Goal: Information Seeking & Learning: Learn about a topic

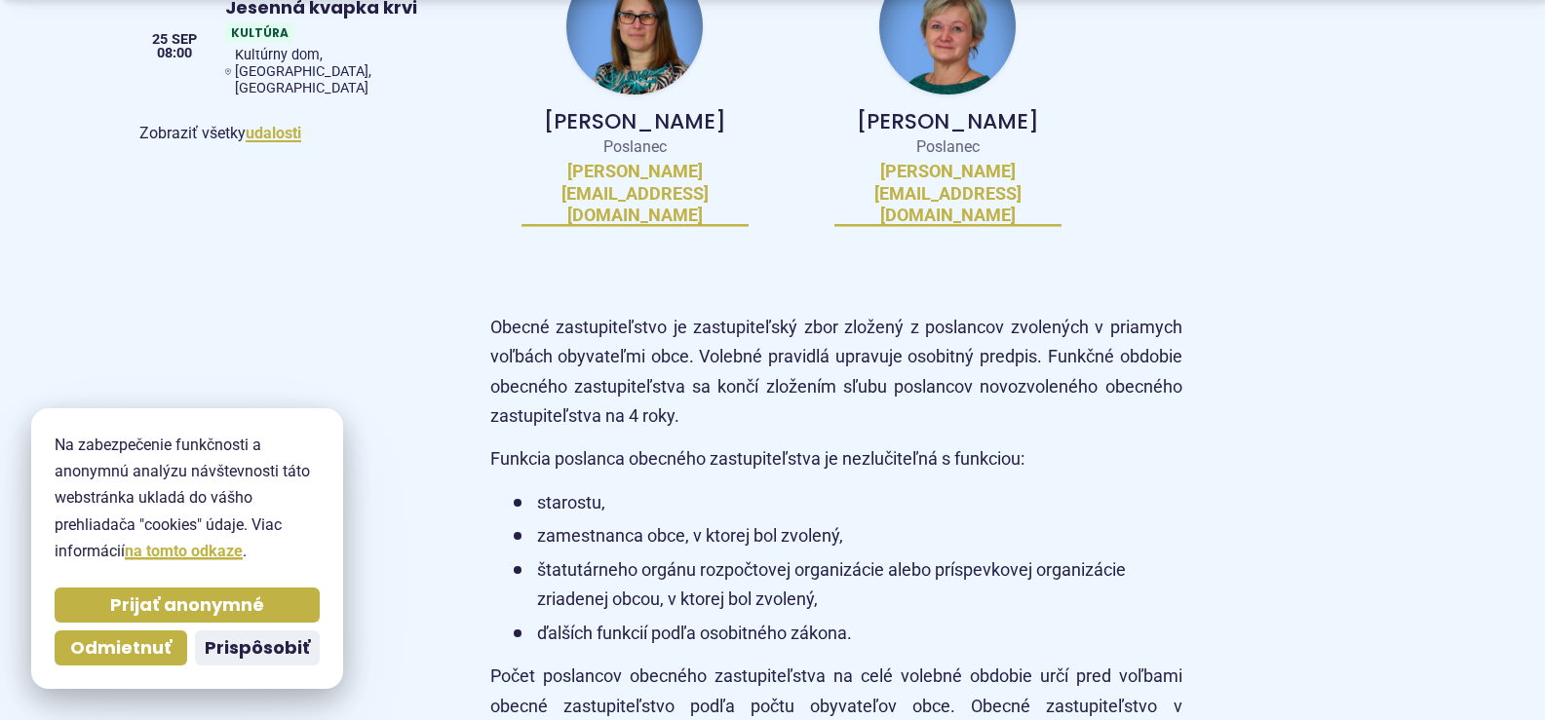
scroll to position [1754, 0]
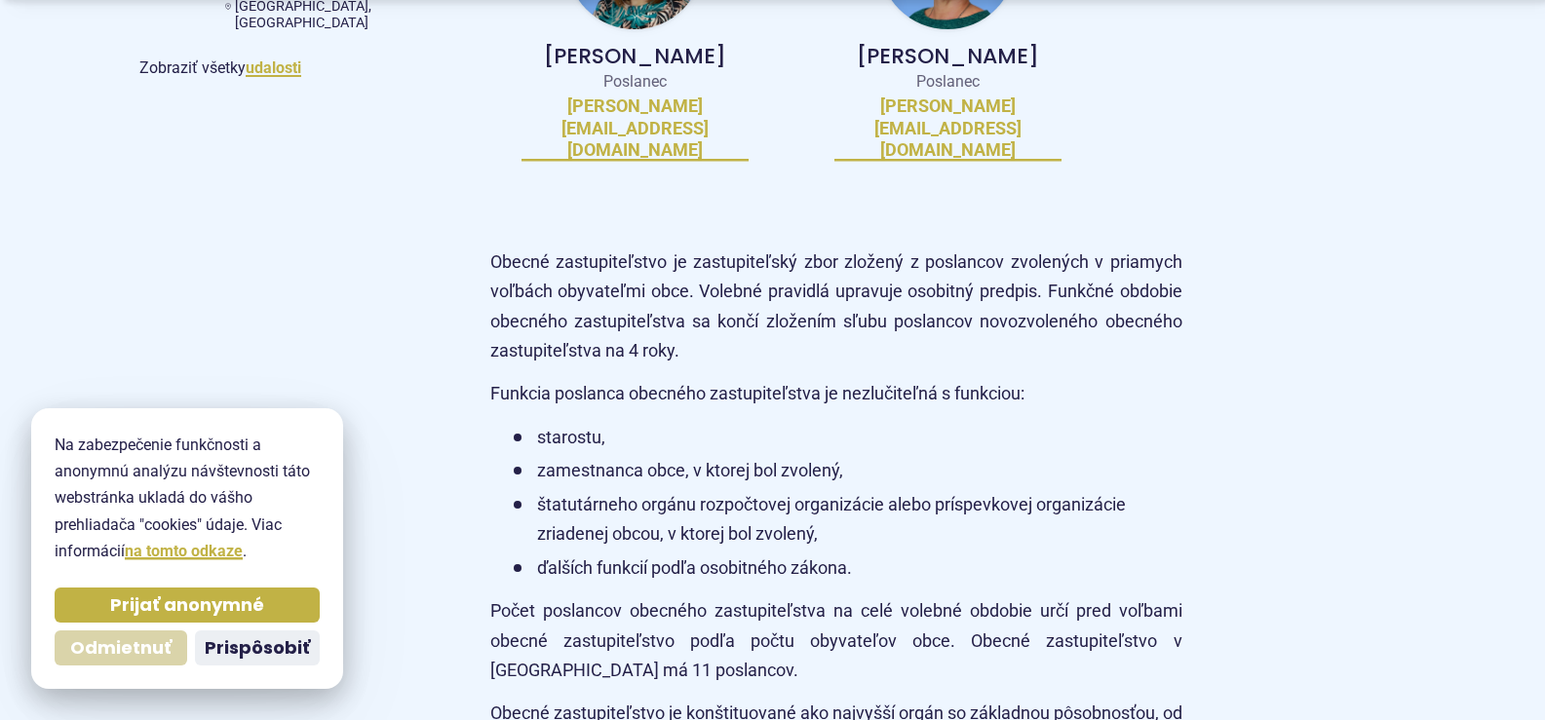
click at [124, 648] on span "Odmietnuť" at bounding box center [120, 648] width 101 height 22
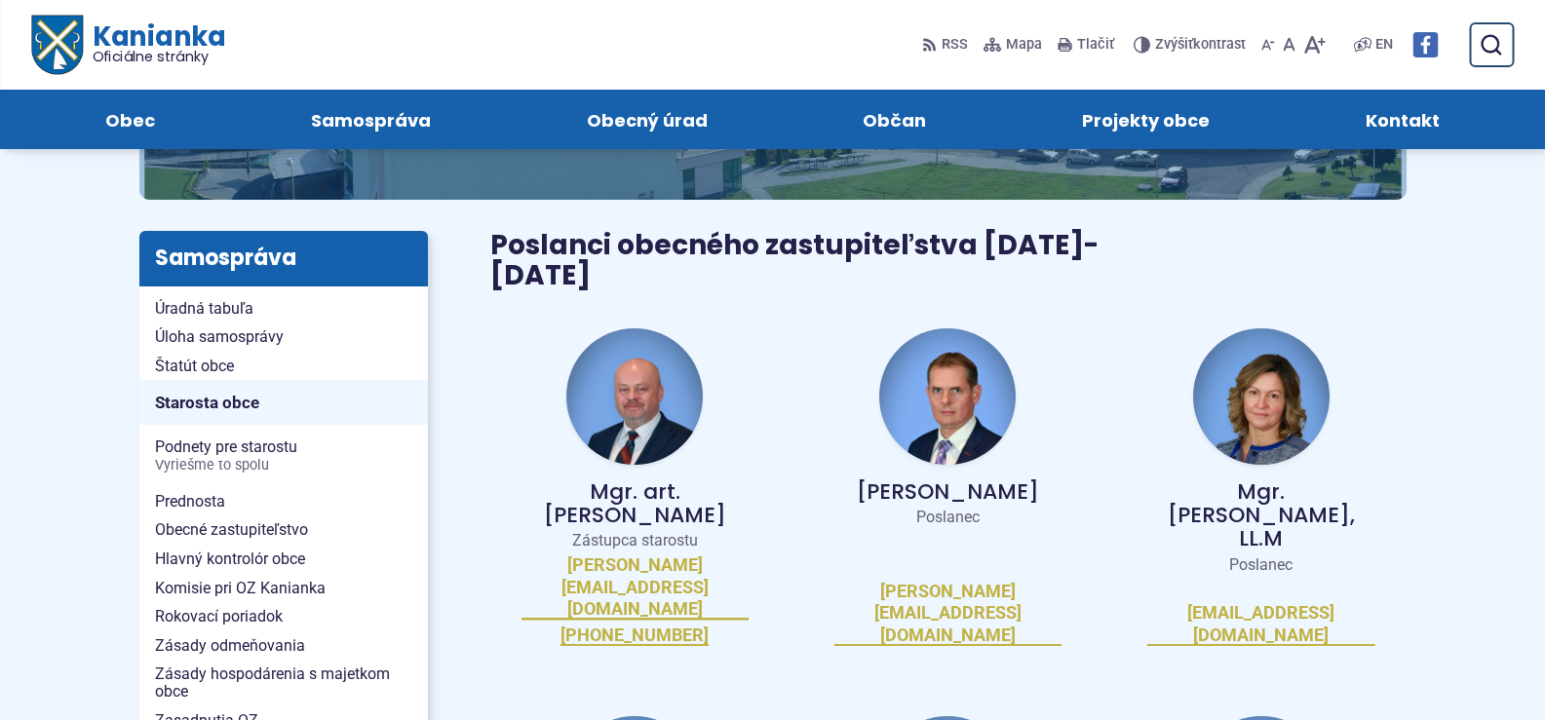
scroll to position [195, 0]
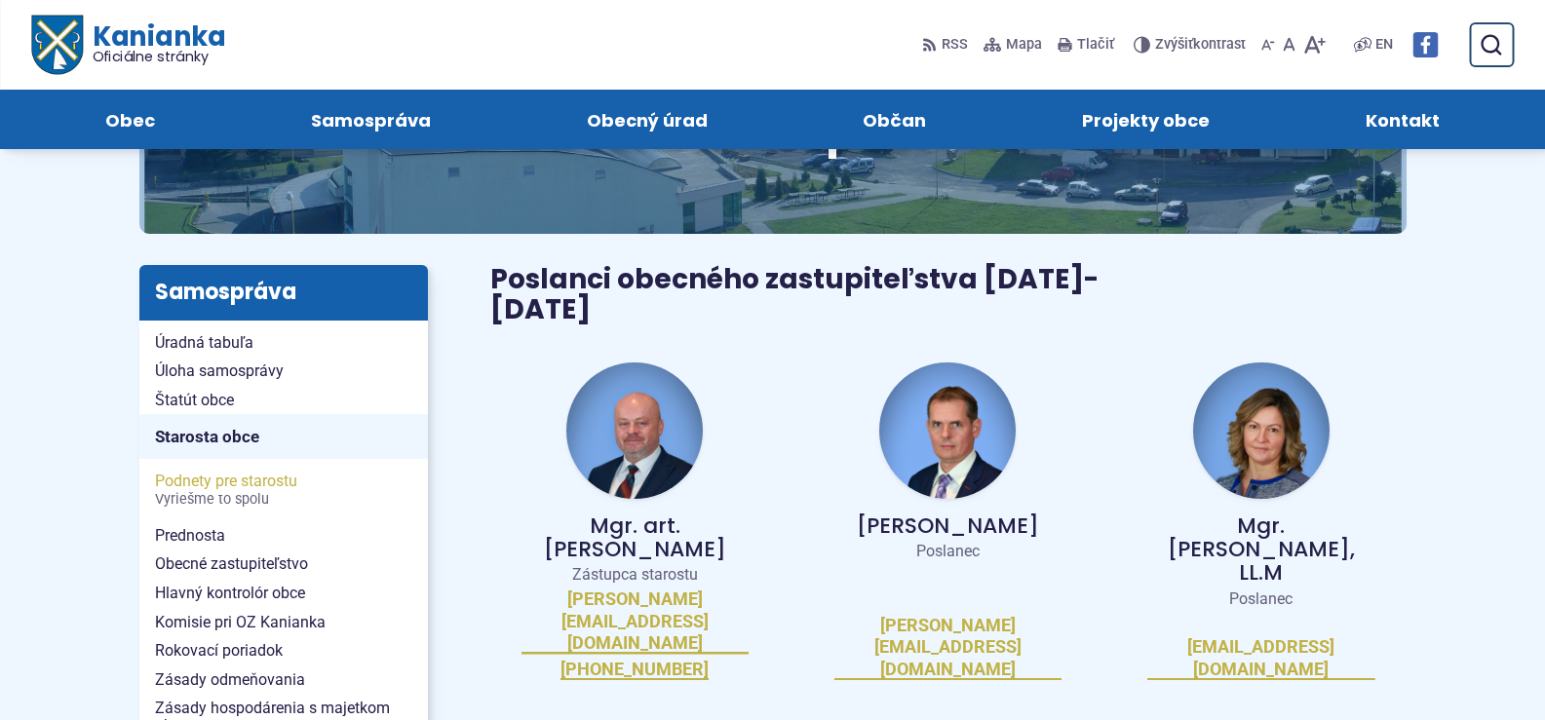
click at [241, 473] on span "Podnety pre starostu Vyriešme to spolu" at bounding box center [283, 490] width 257 height 46
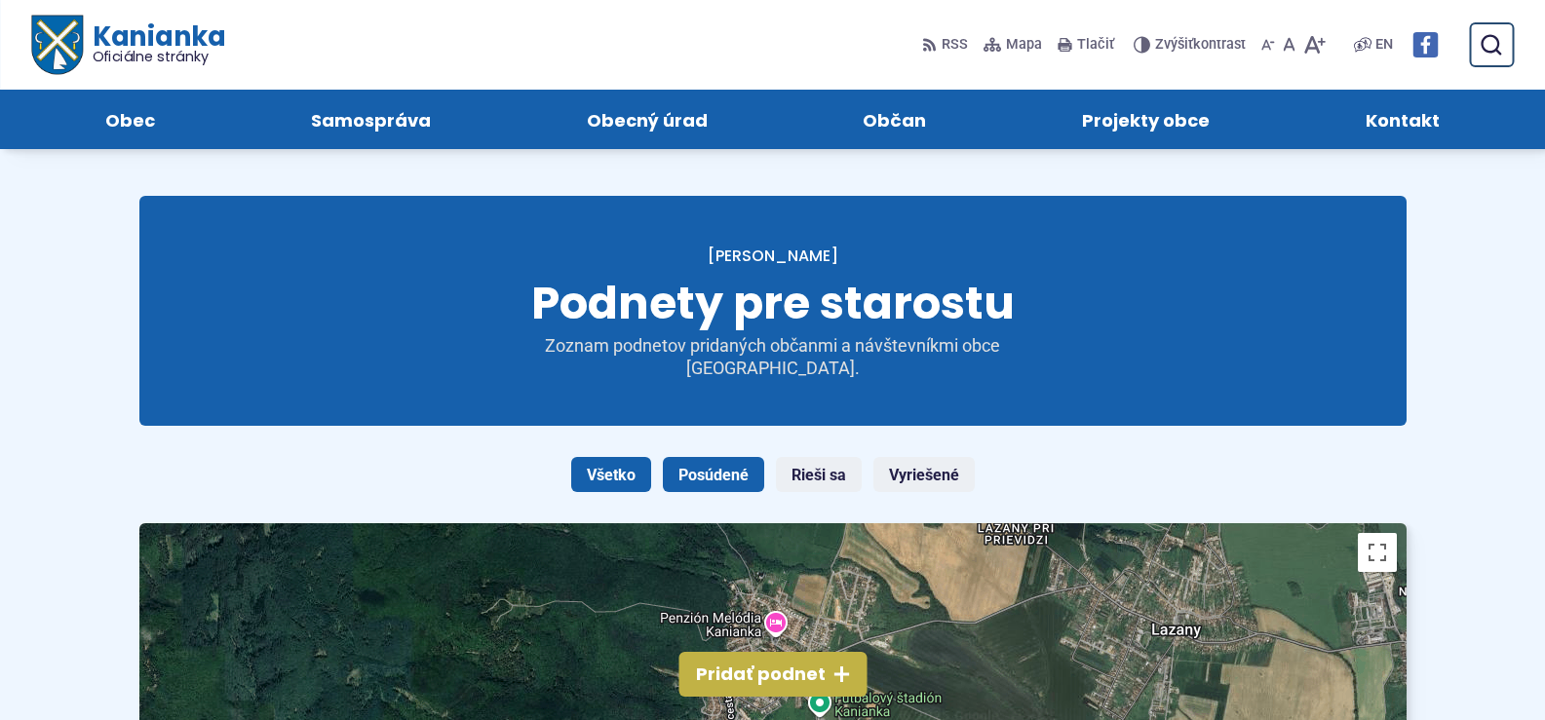
click at [713, 468] on link "Posúdené" at bounding box center [713, 474] width 101 height 35
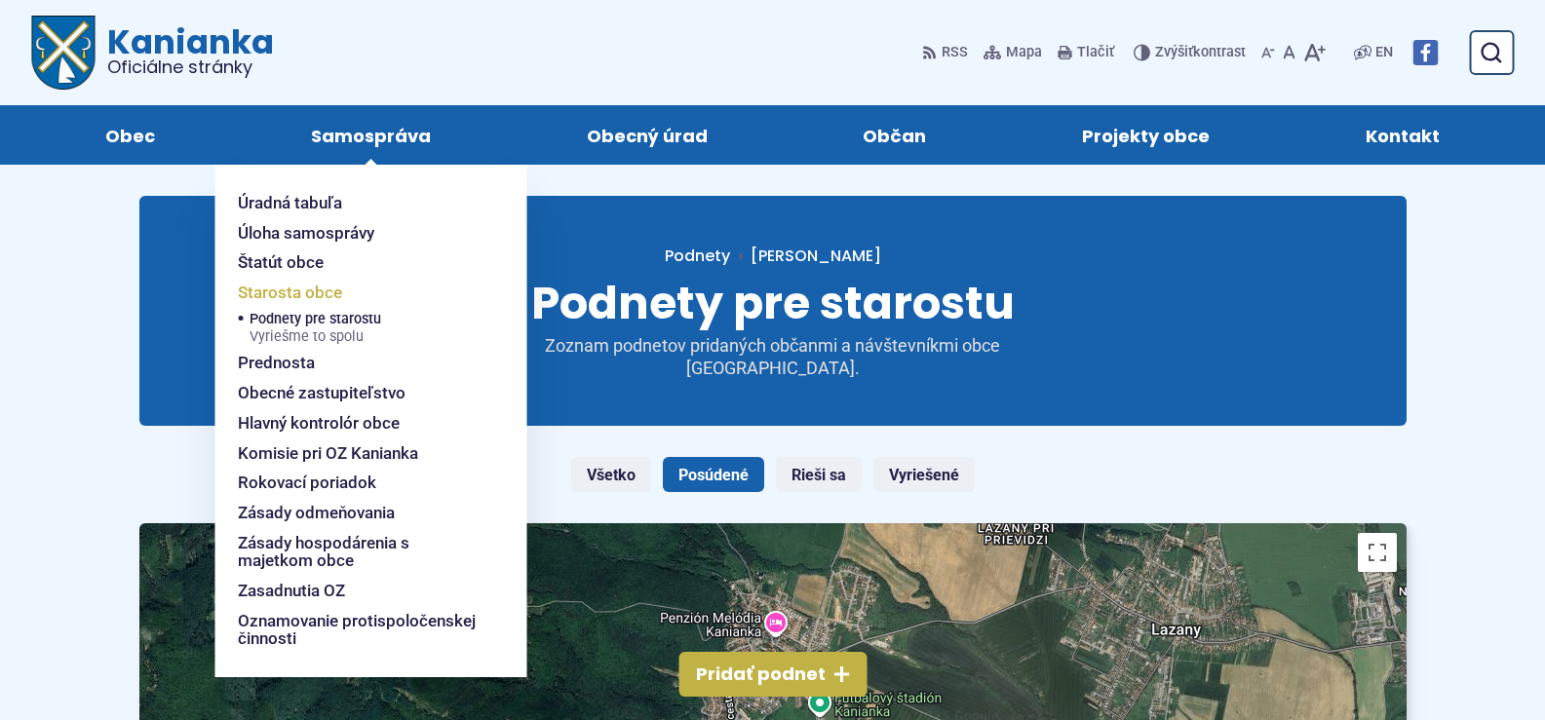
click at [318, 289] on span "Starosta obce" at bounding box center [290, 293] width 104 height 30
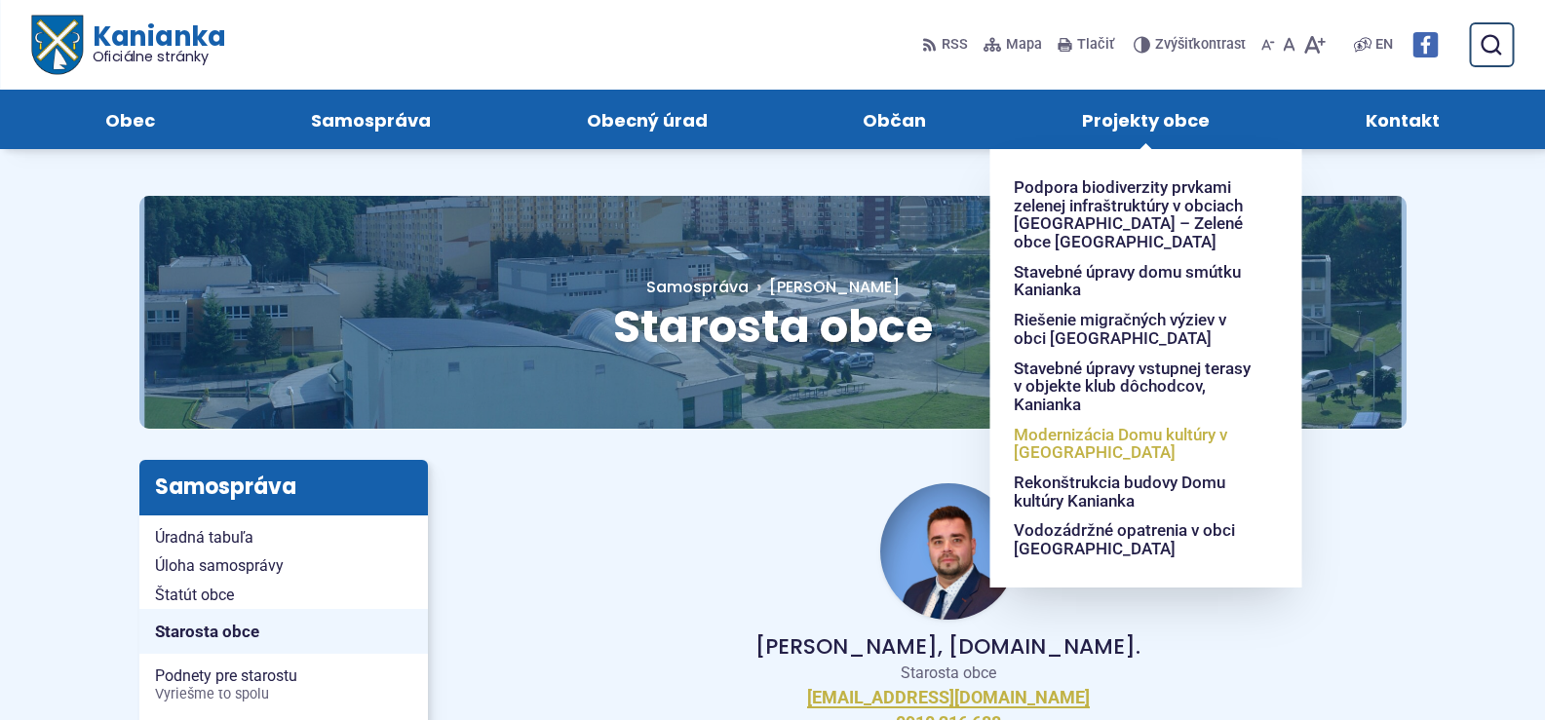
click at [1134, 439] on span "Modernizácia Domu kultúry v [GEOGRAPHIC_DATA]" at bounding box center [1135, 444] width 242 height 48
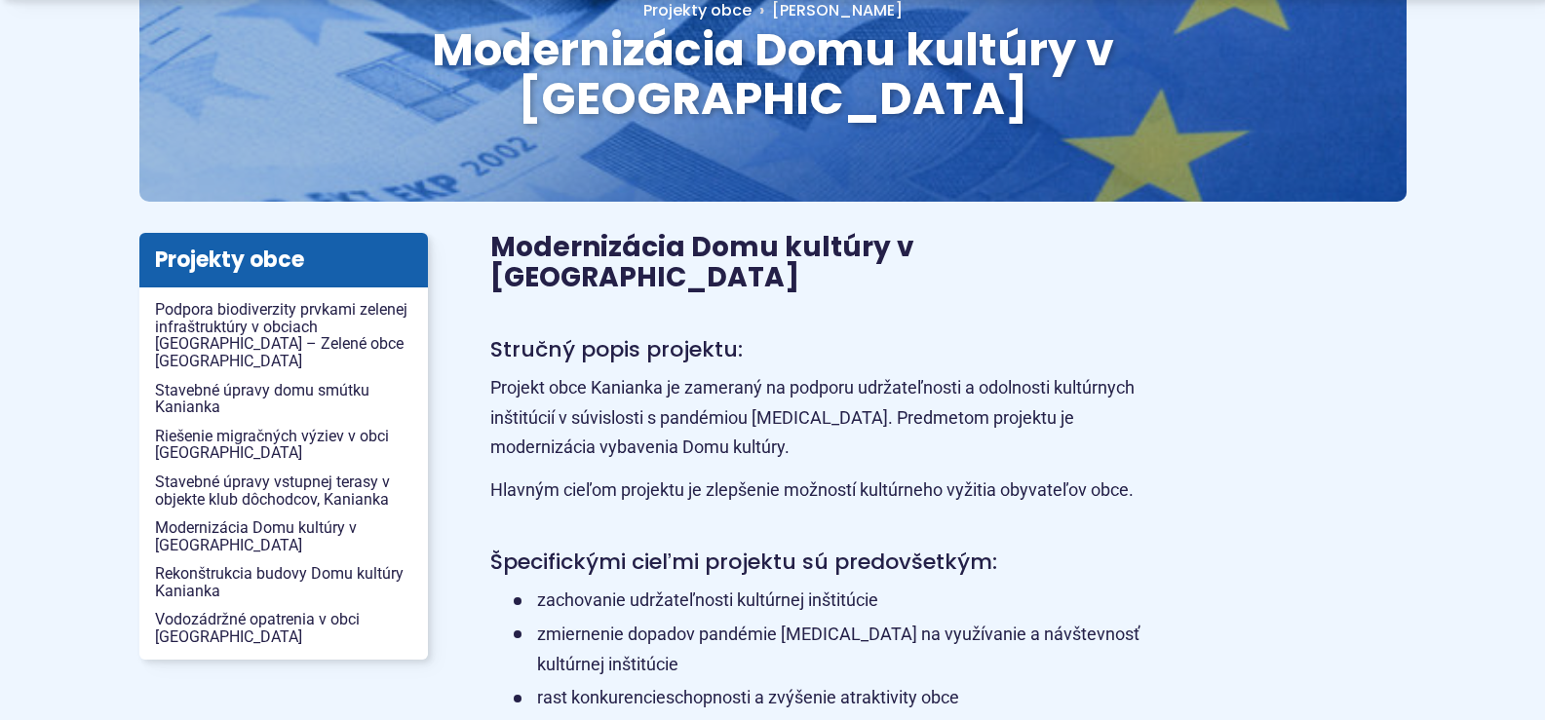
scroll to position [292, 0]
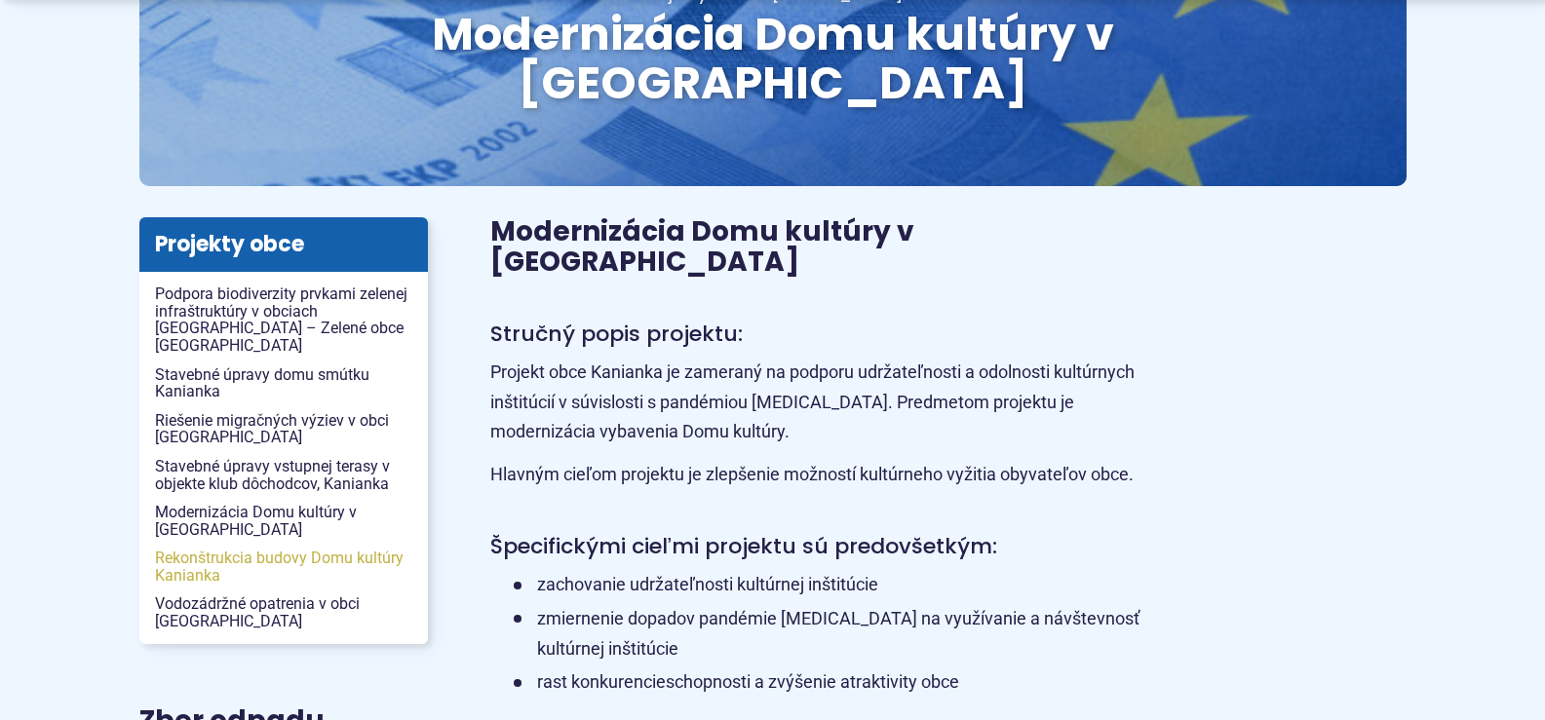
click at [296, 544] on span "Rekonštrukcia budovy Domu kultúry Kanianka" at bounding box center [283, 567] width 257 height 46
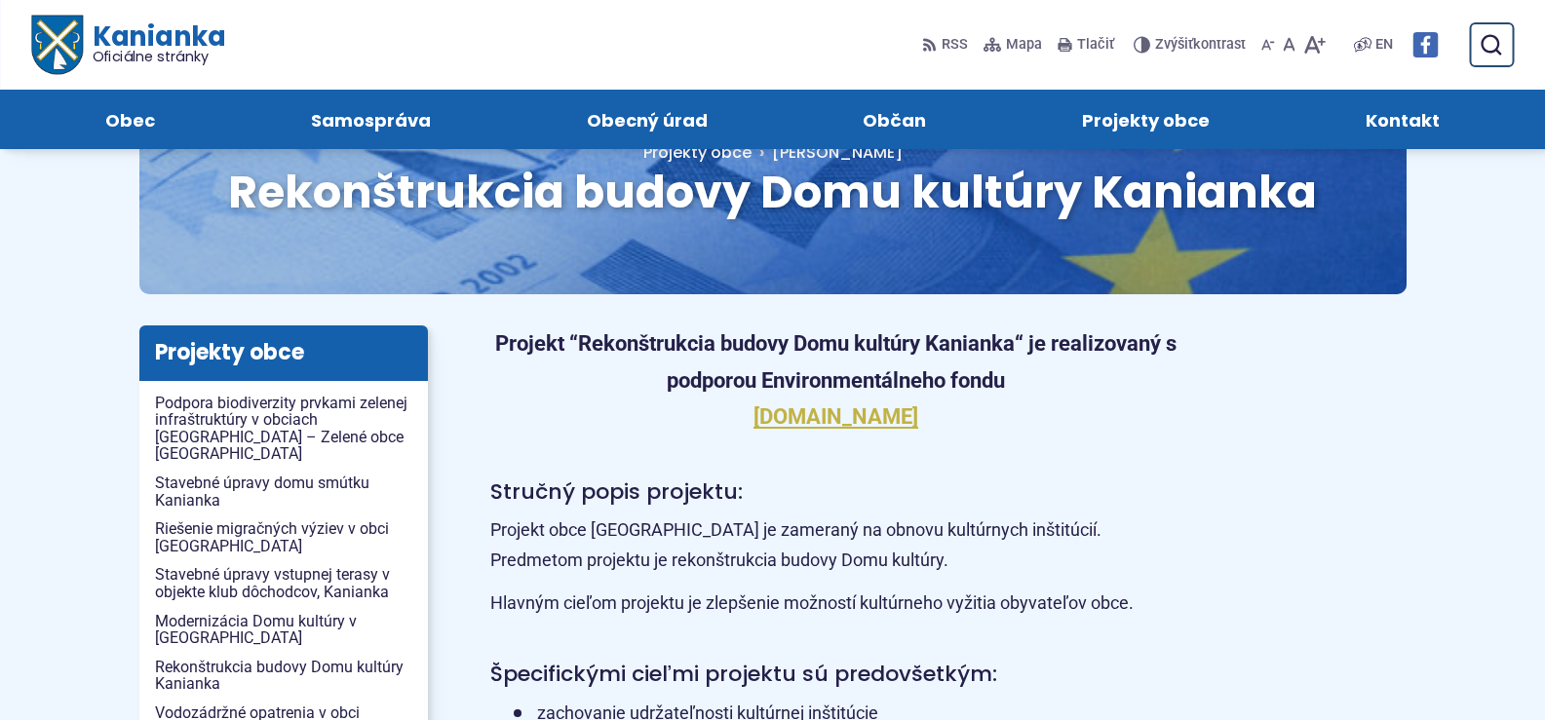
scroll to position [121, 0]
